Goal: Communication & Community: Answer question/provide support

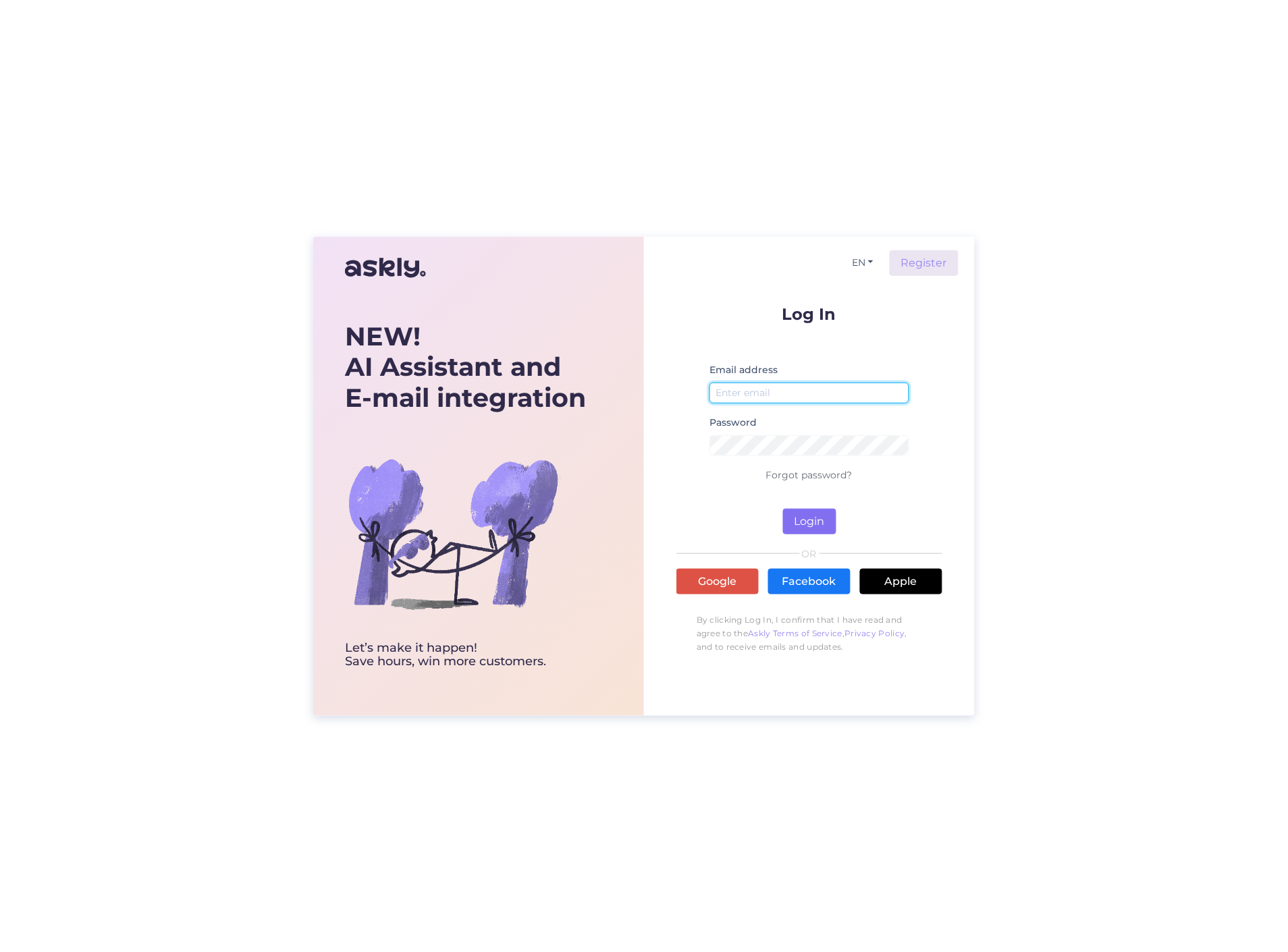
type input "[PERSON_NAME][EMAIL_ADDRESS][DOMAIN_NAME]"
click at [811, 511] on button "Login" at bounding box center [810, 522] width 53 height 25
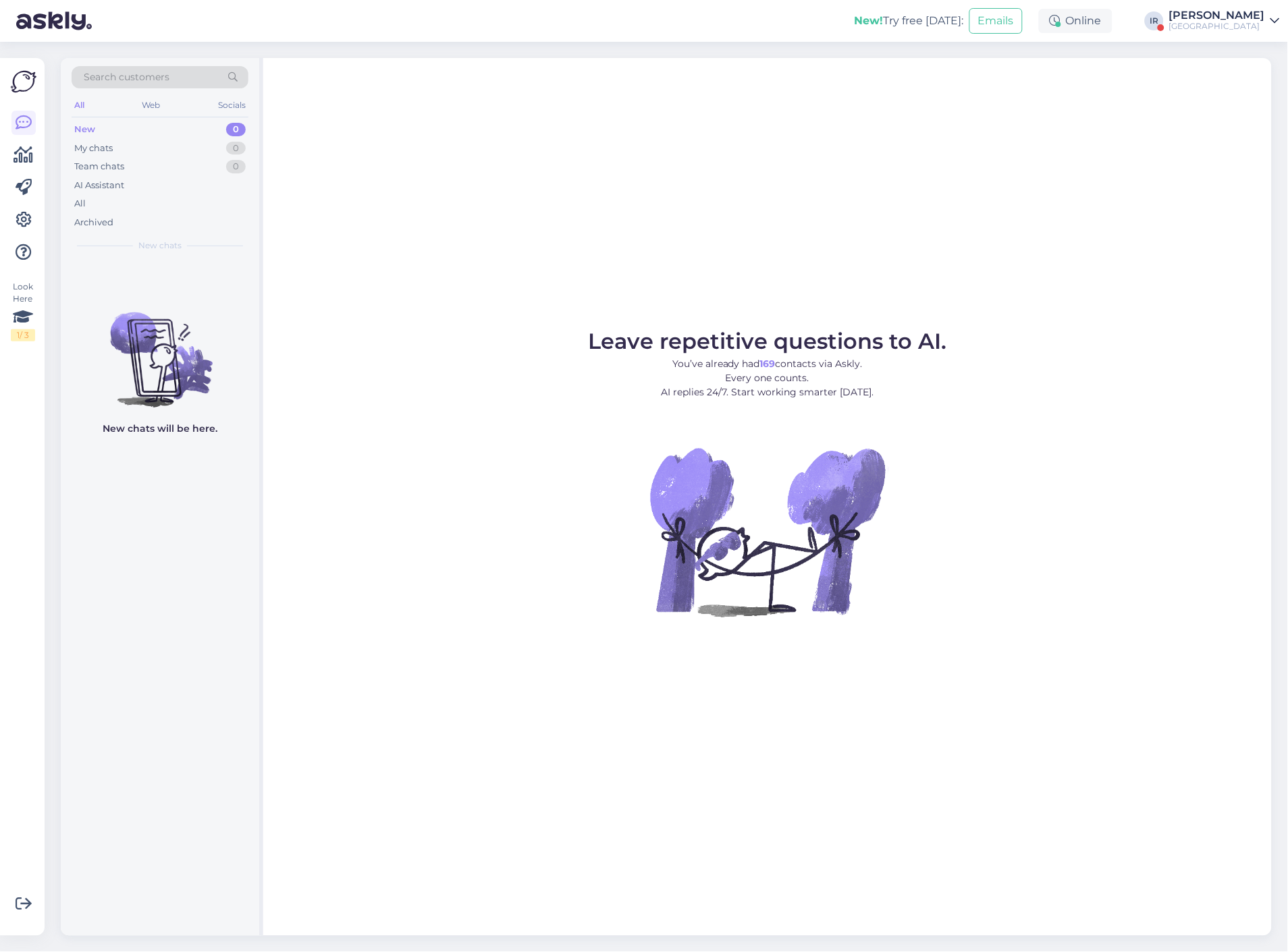
click at [1240, 18] on div "[PERSON_NAME]" at bounding box center [1217, 15] width 96 height 11
click at [1244, 105] on button "Open" at bounding box center [1251, 110] width 38 height 21
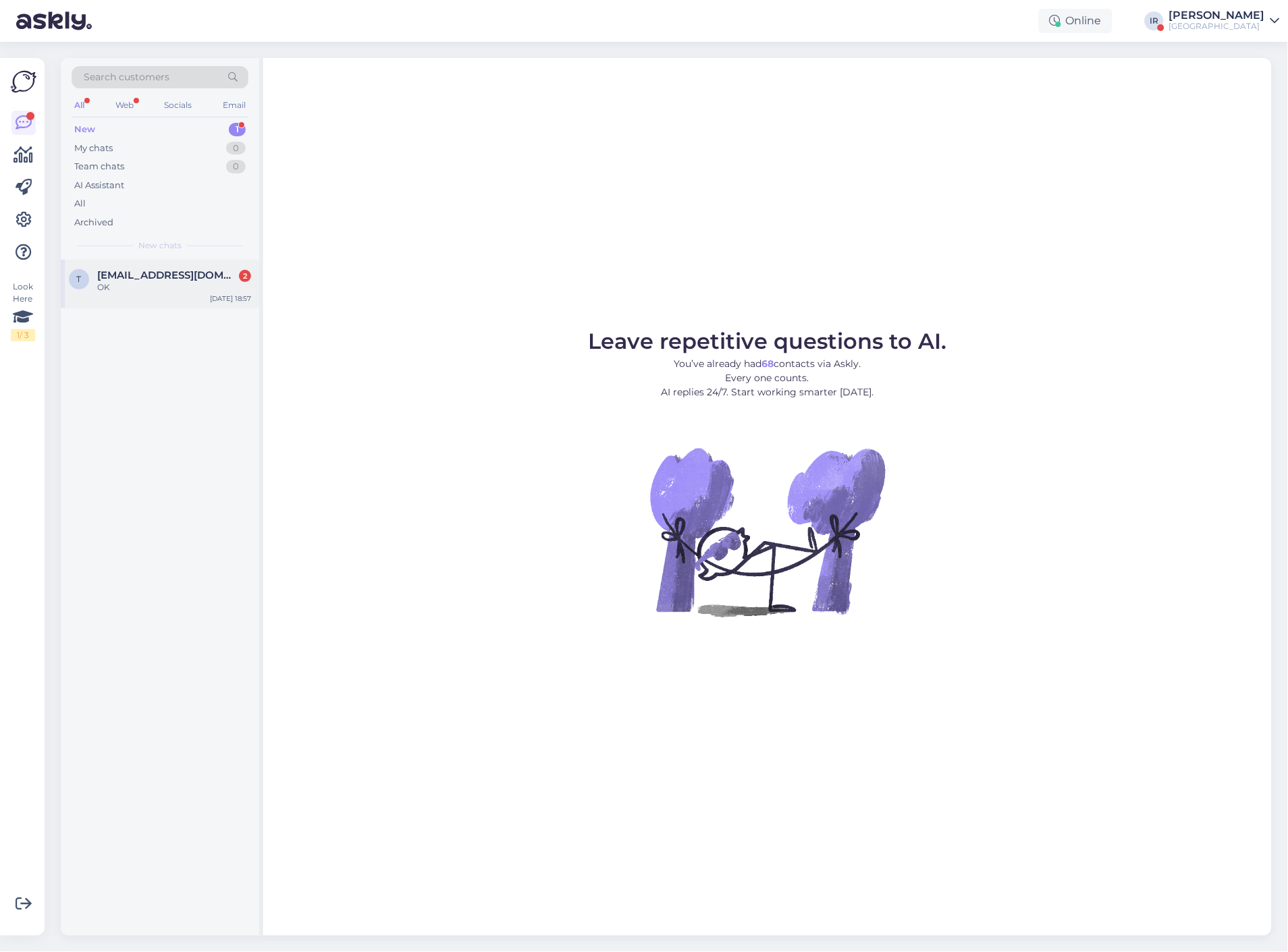
click at [106, 277] on span "[EMAIL_ADDRESS][DOMAIN_NAME]" at bounding box center [166, 275] width 140 height 12
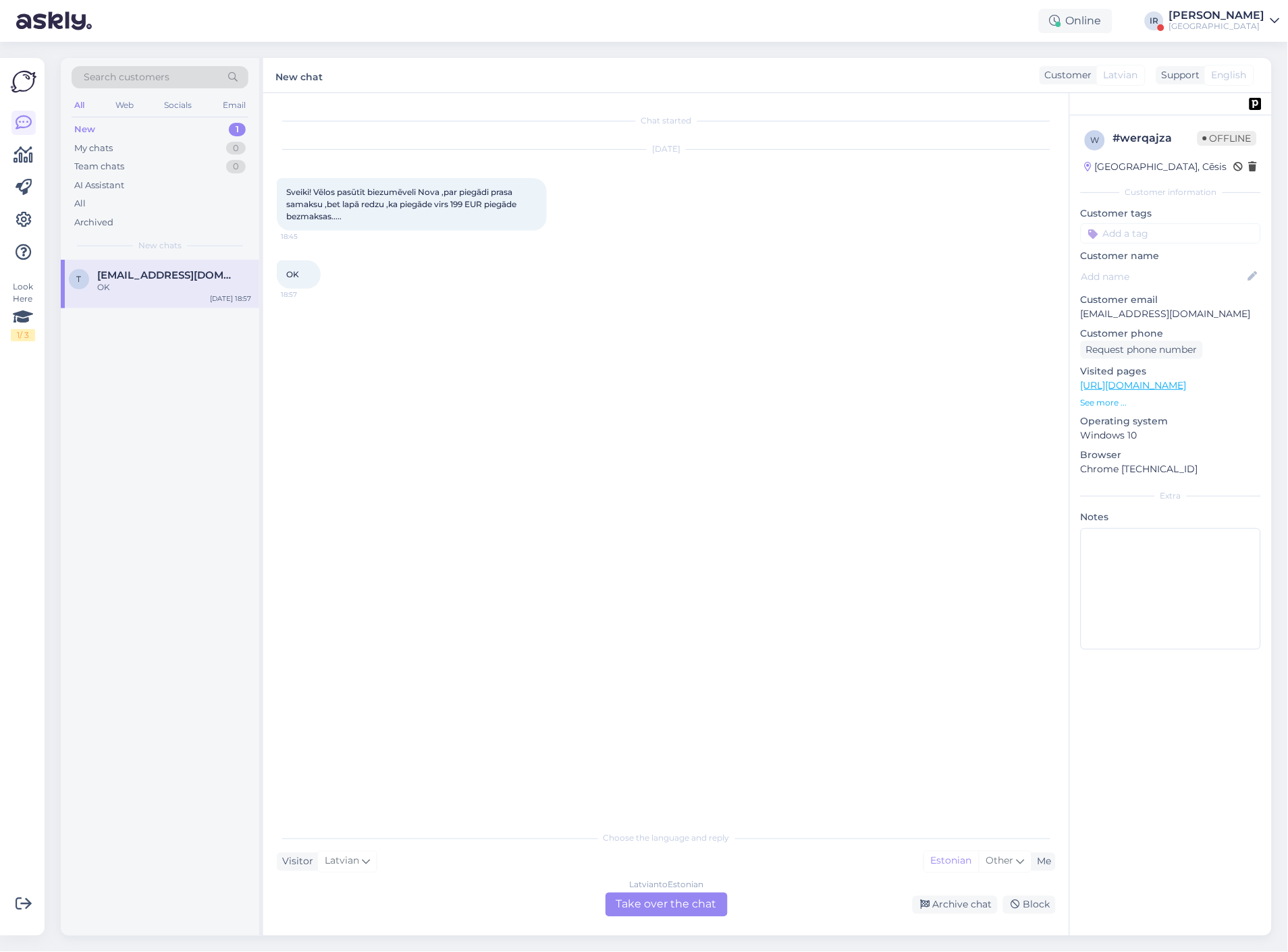
click at [664, 896] on div "[DEMOGRAPHIC_DATA] to Estonian Take over the chat" at bounding box center [667, 905] width 122 height 24
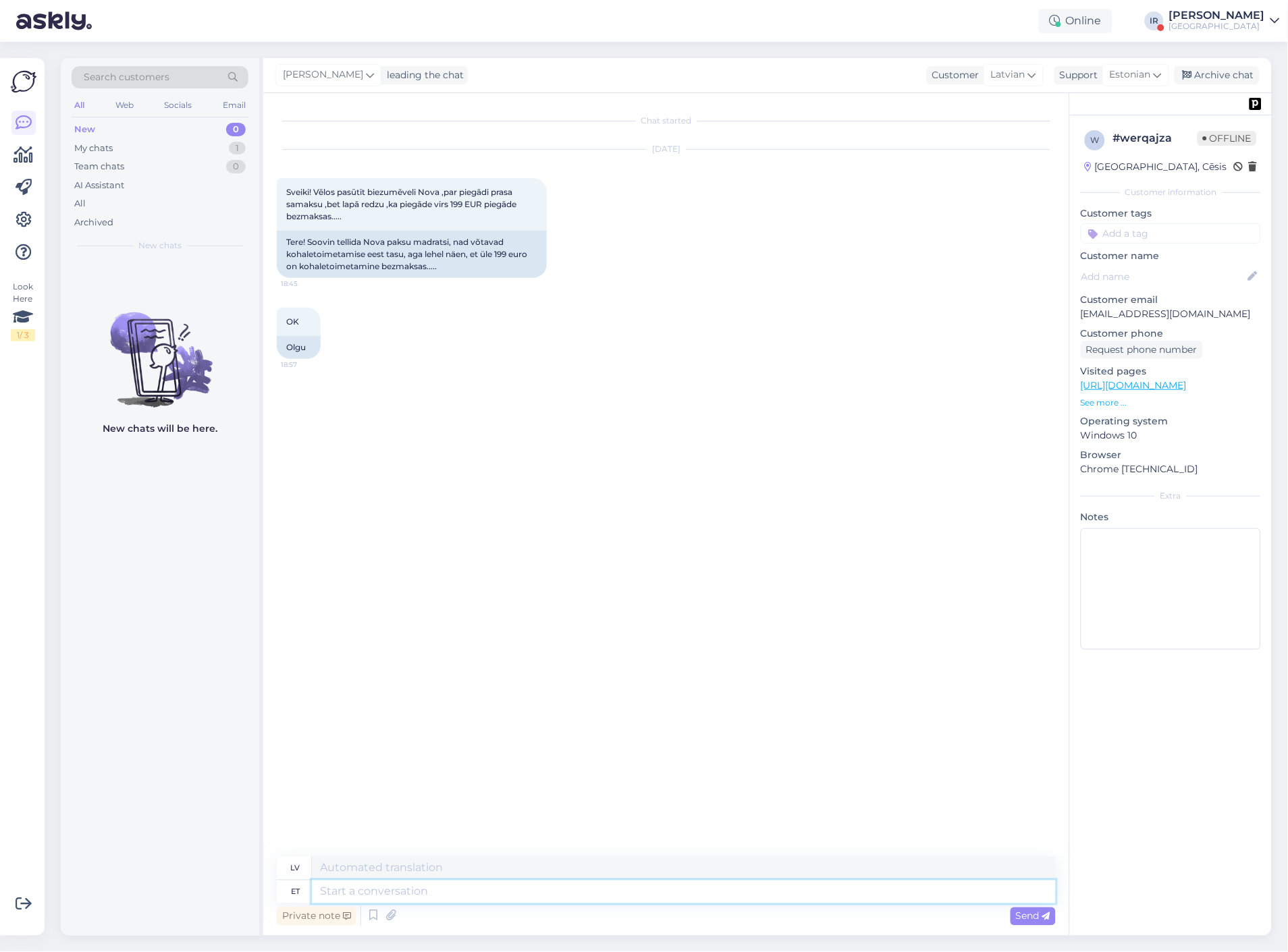
click at [416, 894] on textarea at bounding box center [684, 891] width 744 height 23
type textarea "Tere,"
type textarea "Sveiki,"
type textarea "Tere, kas e"
type textarea "Sveiki, ir"
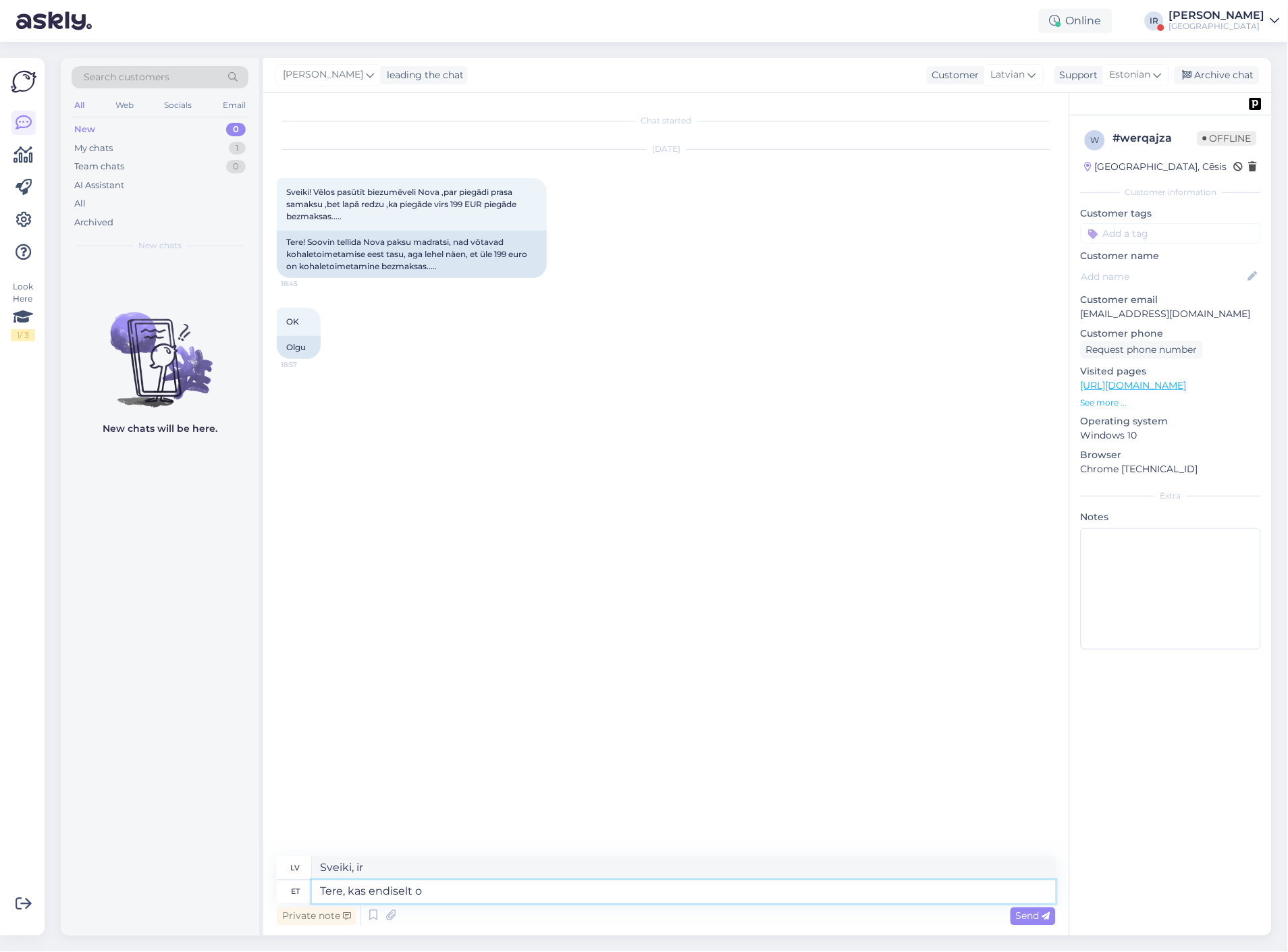
type textarea "Tere, kas endiselt on"
type textarea "[PERSON_NAME], vai jūs vēl esat šeit?"
type textarea "Tere, kas endiselt on"
type textarea "Sveiki, vai tas vēl ir pieejams?"
drag, startPoint x: 490, startPoint y: 893, endPoint x: 285, endPoint y: 885, distance: 205.2
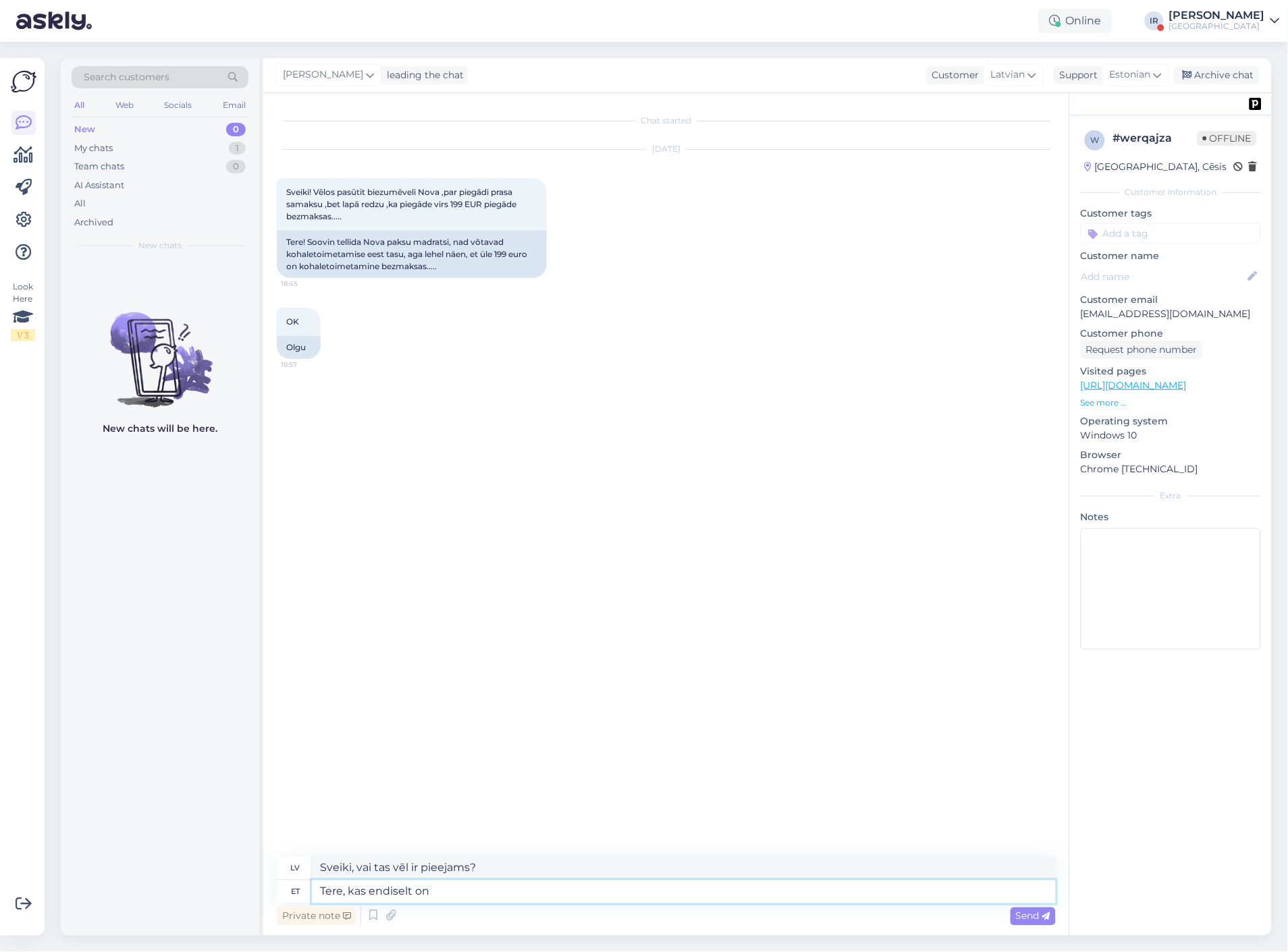
click at [285, 885] on div "et Tere, kas endiselt on" at bounding box center [666, 891] width 779 height 23
type textarea "Tere,"
type textarea "Sveiki,"
type textarea "Tere, näen, e"
type textarea "Sveiki, es redzu,"
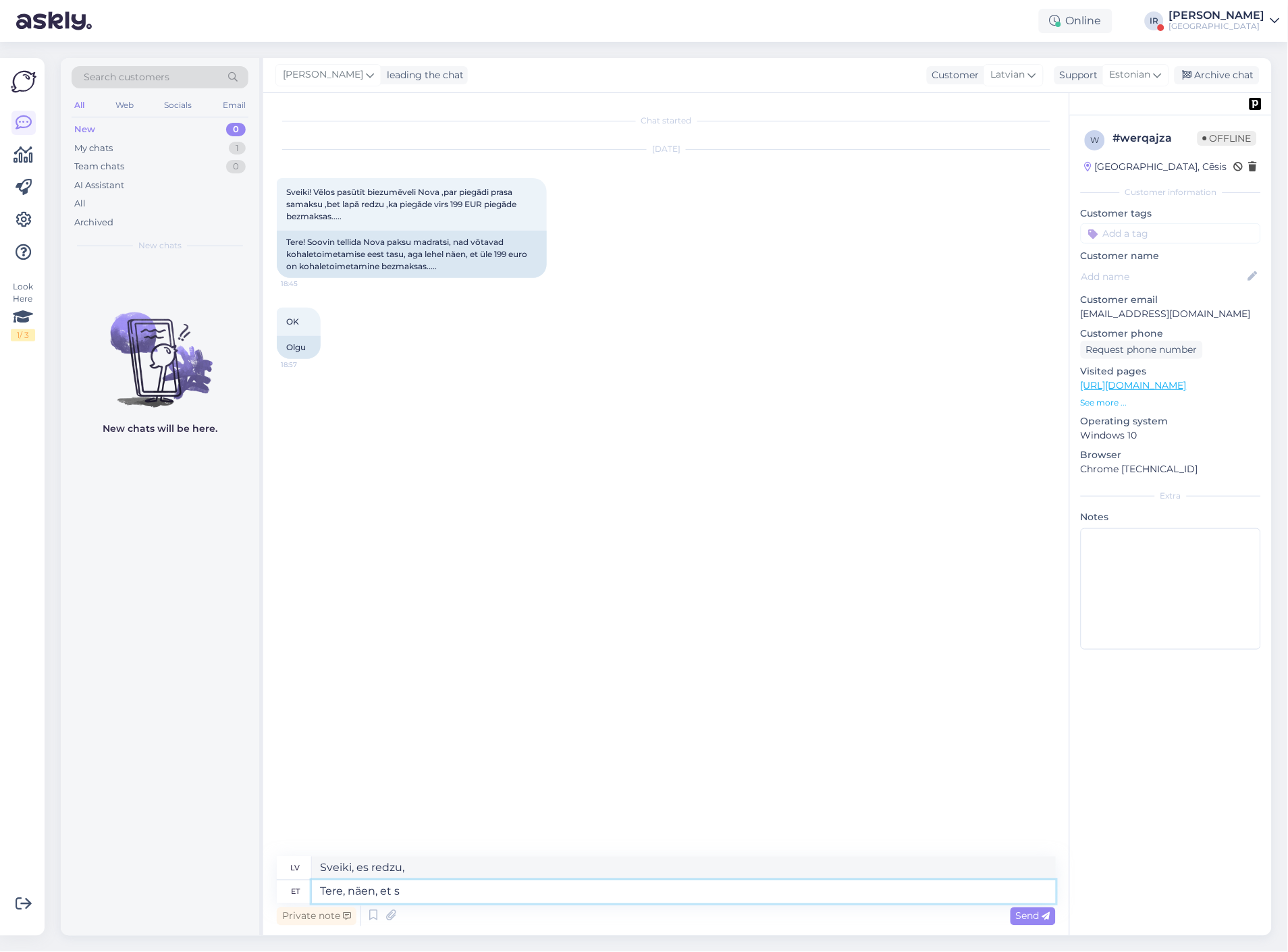
type textarea "Tere, näen, et sa"
type textarea "Sveiki, es to redzu"
type textarea "Tere, näen, et saite i"
type textarea "Sveiki, redzu, ka saprati."
type textarea "Tere, näen, et saite ilusti t"
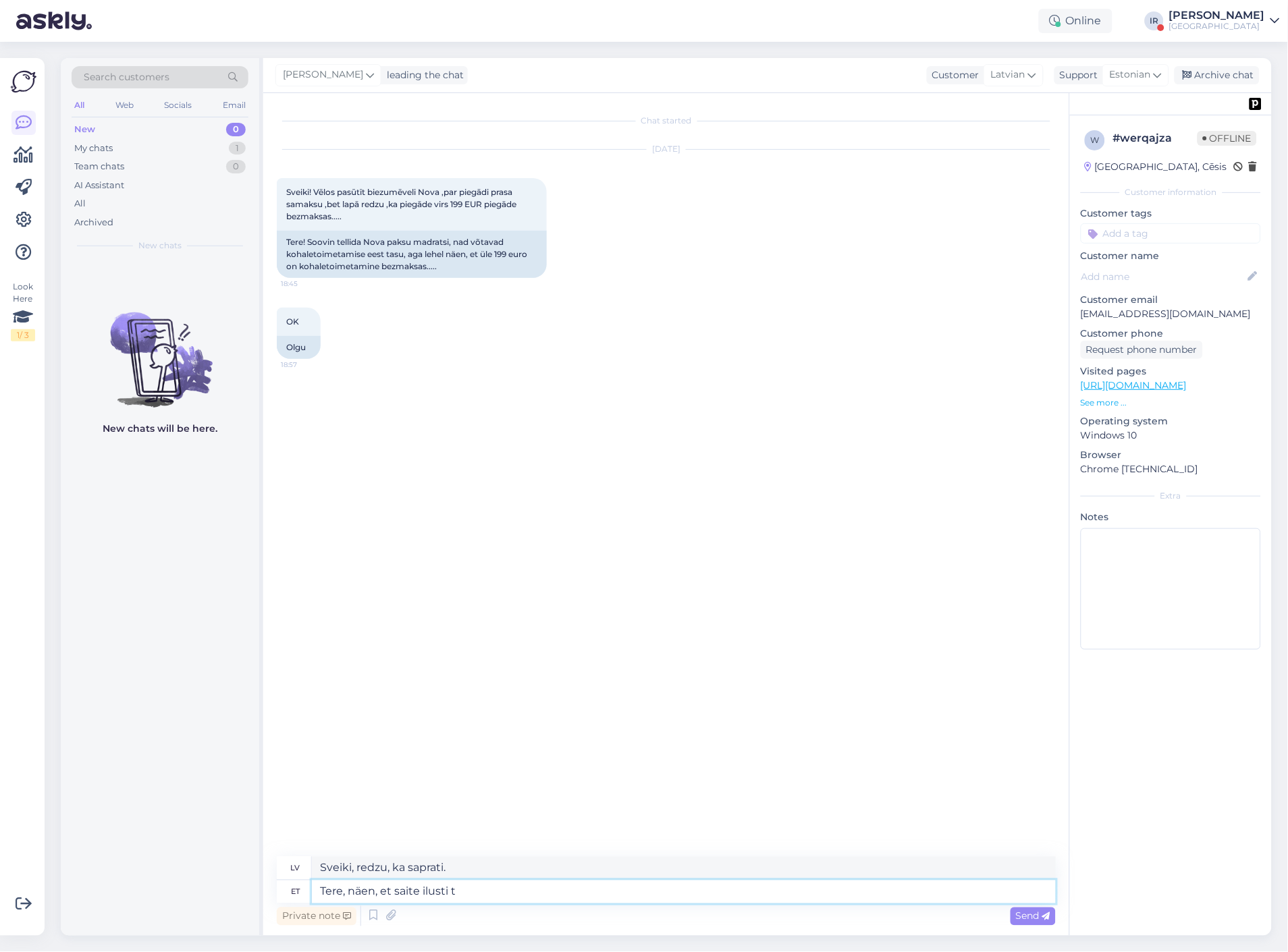
type textarea "Sveiki, redzu, ka tev klājas labi."
type textarea "Tere, näen, et saite ilusti tellimuse"
type textarea "Sveiki, redzu, ka pasūtījumu esat saņēmis veiksmīgi."
type textarea "Tere, näen, et saite ilusti tellimuse tehtud!"
type textarea "Sveiki, redzu, ka pasūtījumu saņēmāt skaisti!"
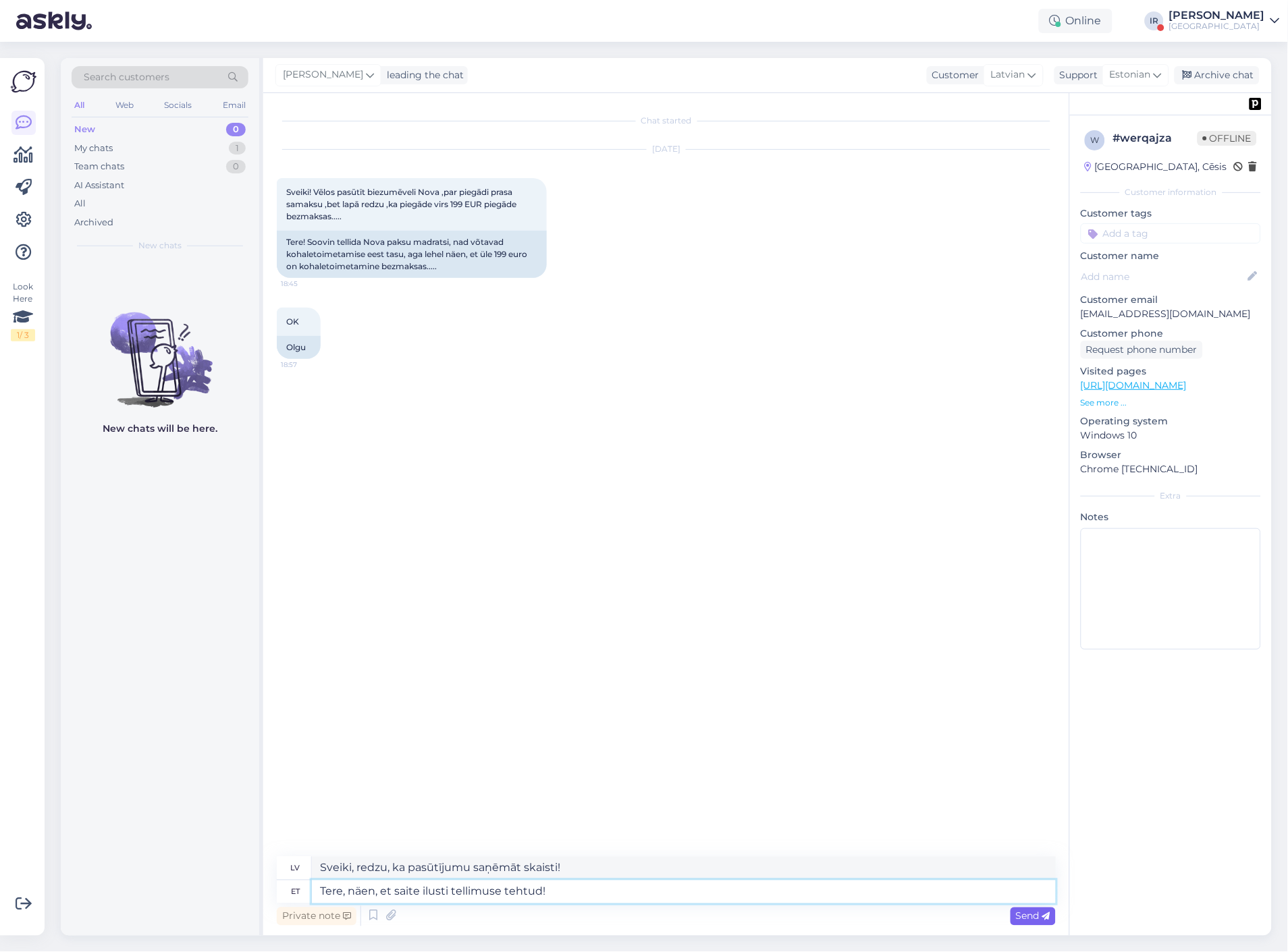
type textarea "Tere, näen, et saite ilusti tellimuse tehtud!"
click at [1023, 911] on span "Send" at bounding box center [1033, 916] width 34 height 12
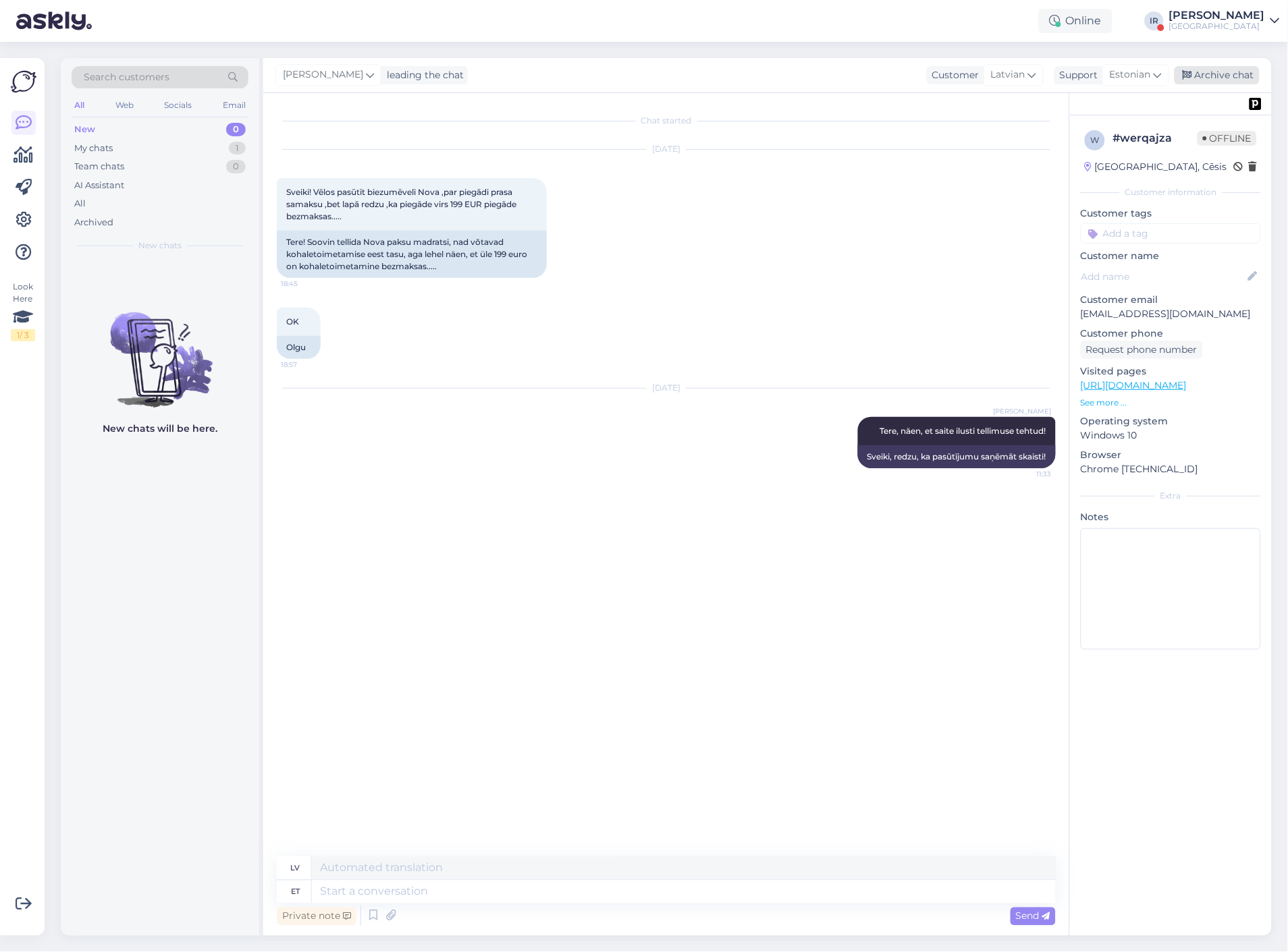
click at [1229, 79] on div "Archive chat" at bounding box center [1217, 75] width 85 height 18
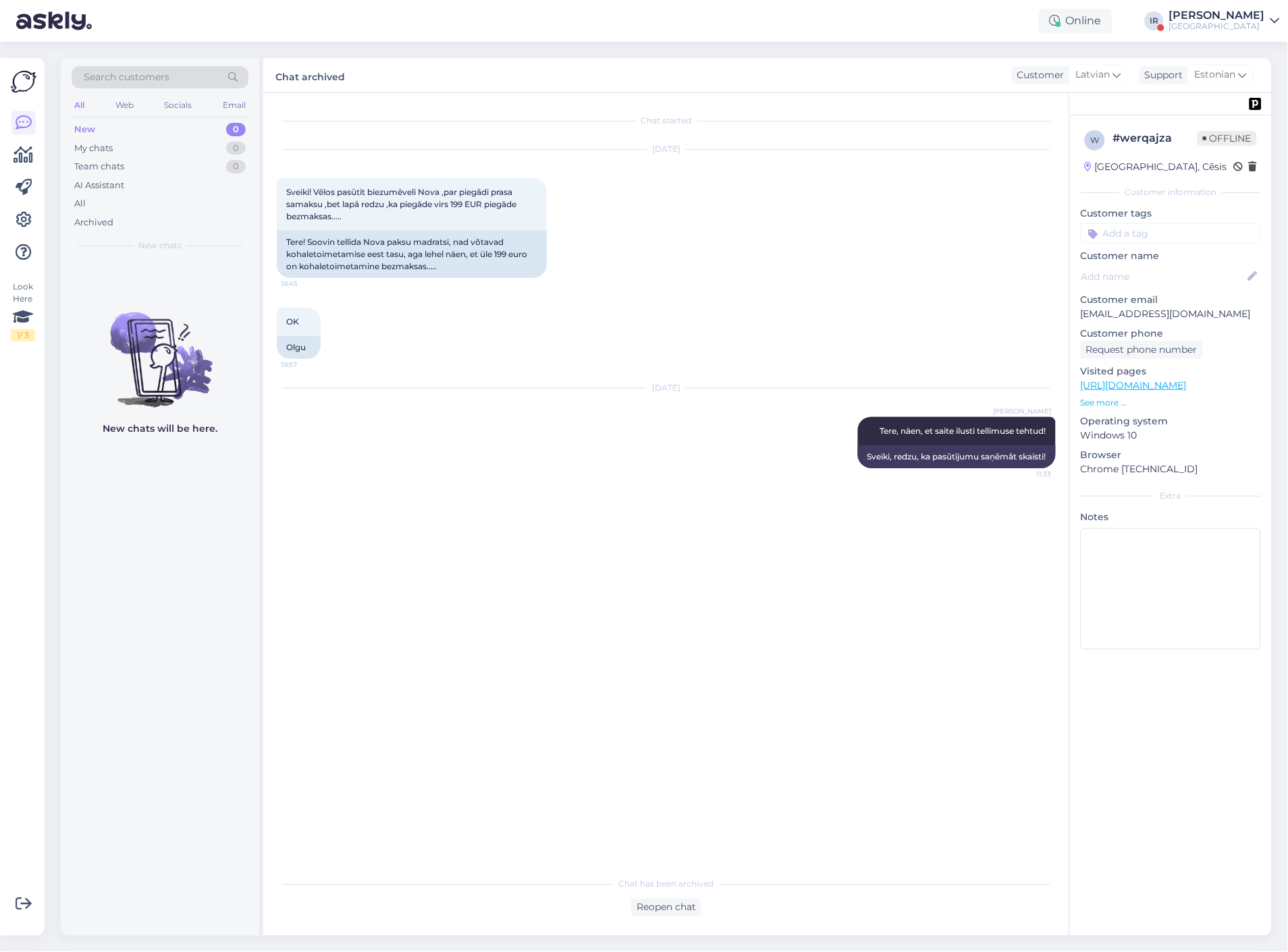
click at [1267, 22] on link "[PERSON_NAME] [GEOGRAPHIC_DATA]" at bounding box center [1225, 21] width 110 height 22
